Goal: Navigation & Orientation: Find specific page/section

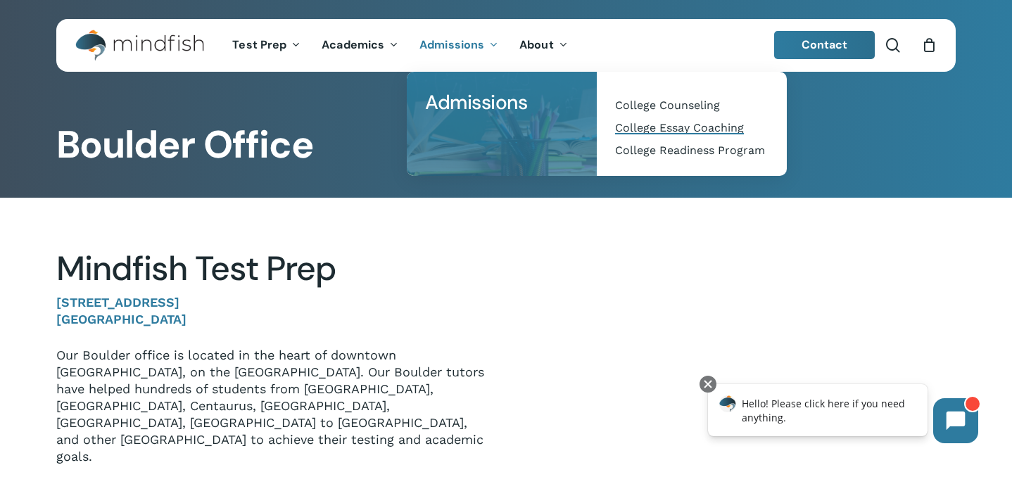
click at [656, 129] on span "College Essay Coaching" at bounding box center [679, 127] width 129 height 13
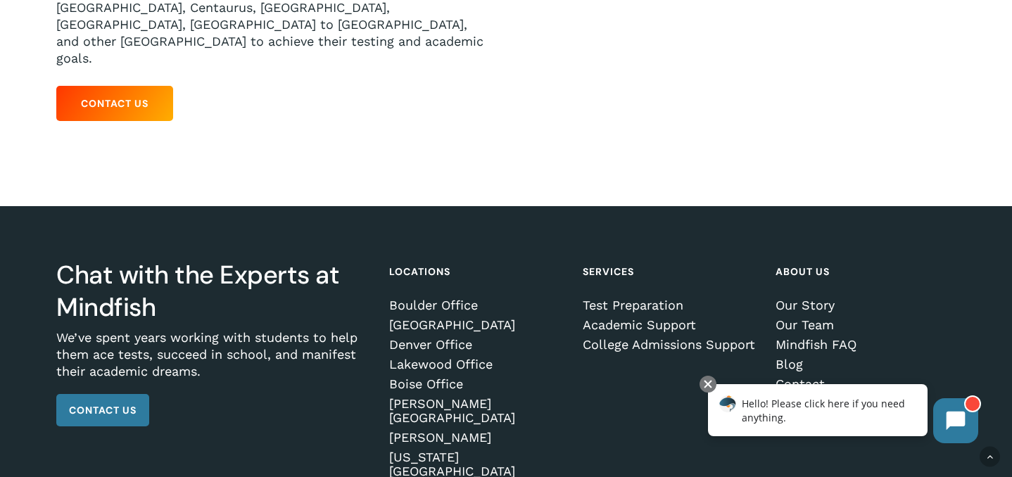
scroll to position [440, 0]
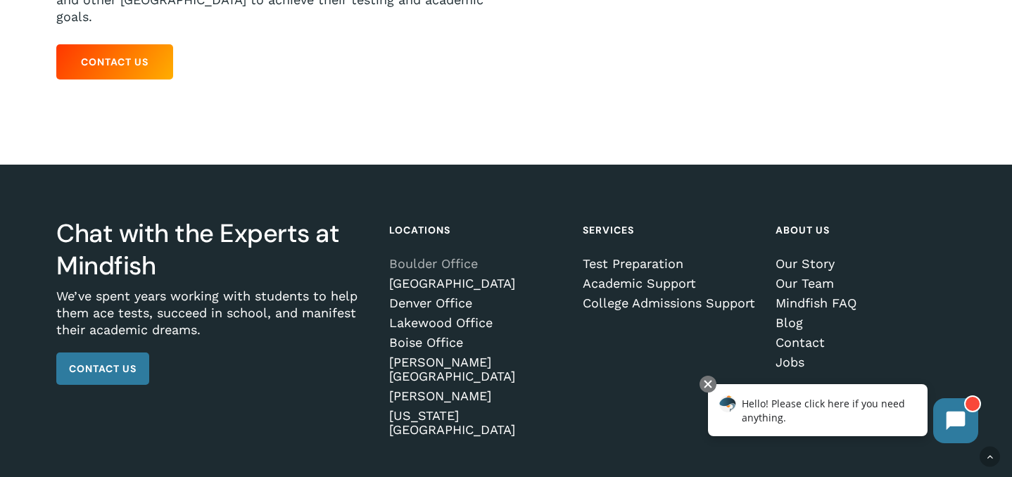
click at [440, 257] on link "Boulder Office" at bounding box center [476, 264] width 175 height 14
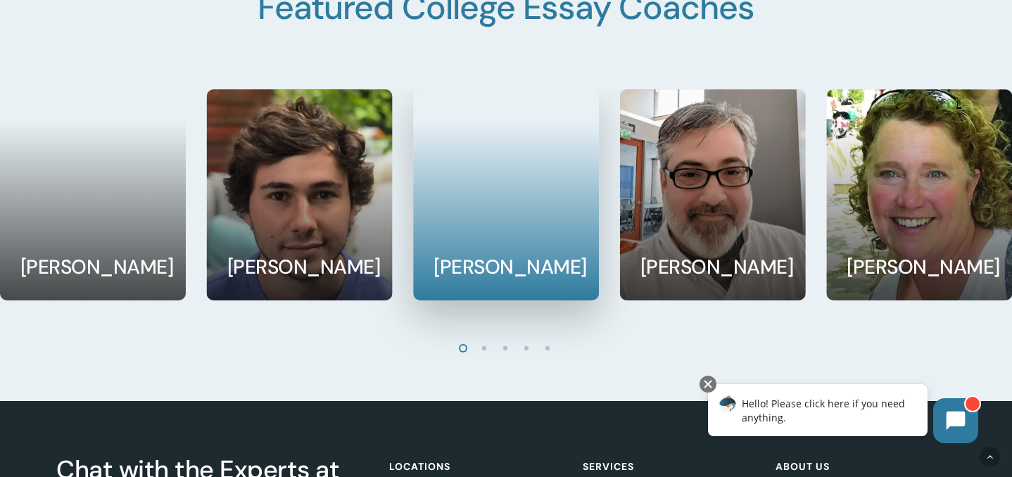
scroll to position [2436, 0]
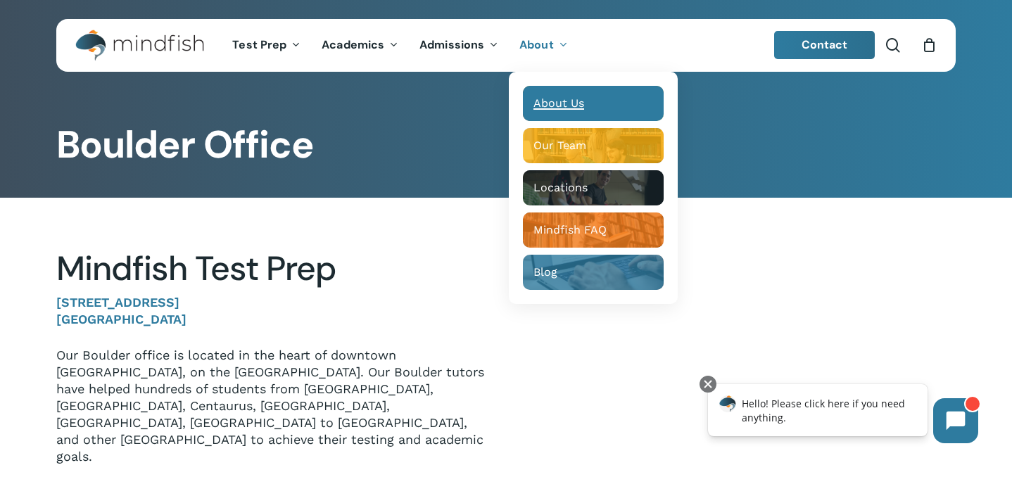
click at [547, 105] on span "About Us" at bounding box center [558, 102] width 51 height 13
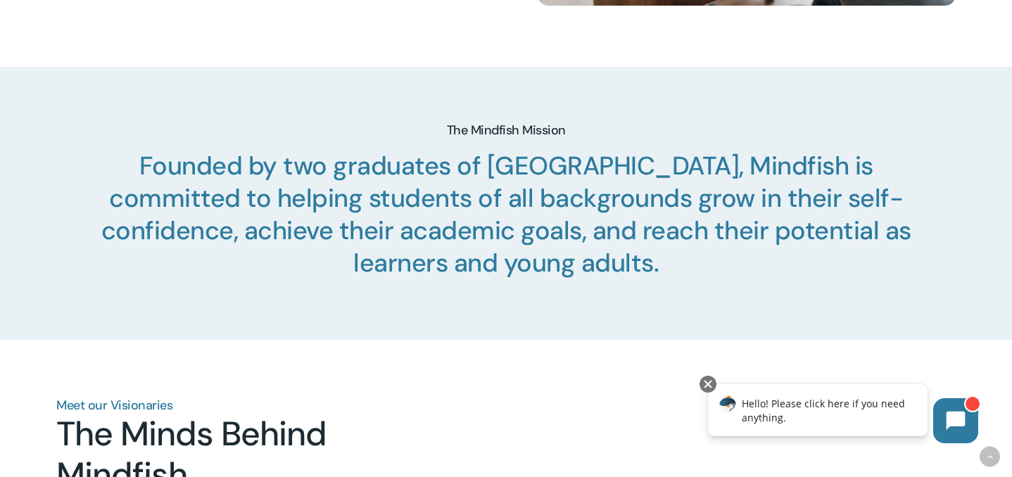
scroll to position [555, 0]
